Goal: Find specific page/section: Find specific page/section

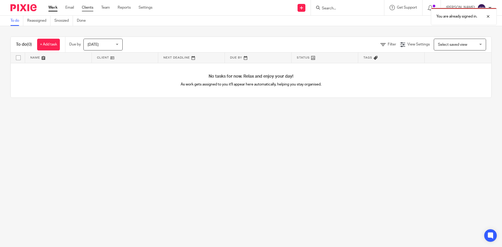
click at [86, 6] on link "Clients" at bounding box center [88, 7] width 12 height 5
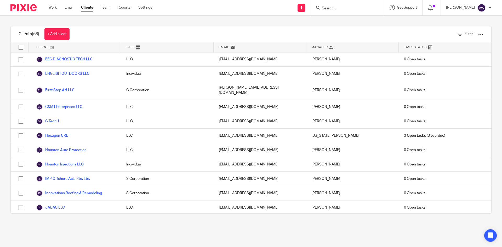
scroll to position [392, 0]
click at [367, 8] on input "Search" at bounding box center [345, 8] width 47 height 5
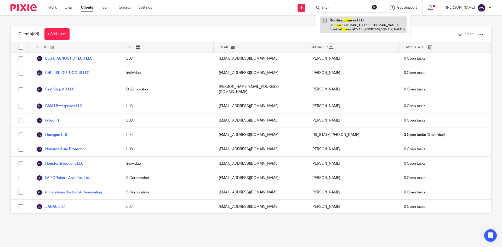
type input "linar"
click at [354, 27] on link at bounding box center [364, 24] width 86 height 16
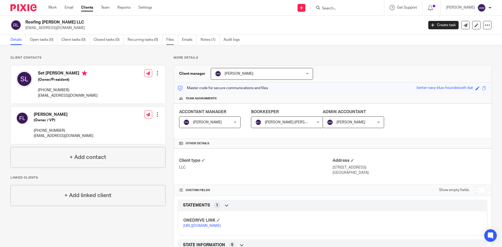
click at [174, 40] on link "Files" at bounding box center [172, 40] width 12 height 10
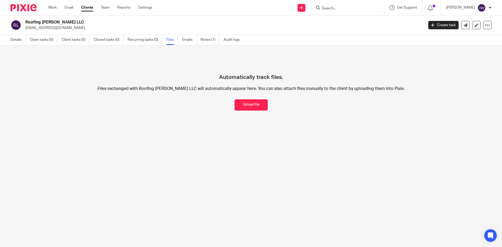
drag, startPoint x: 66, startPoint y: 22, endPoint x: 25, endPoint y: 23, distance: 40.8
click at [25, 23] on div "Roofing [PERSON_NAME] LLC [EMAIL_ADDRESS][DOMAIN_NAME]" at bounding box center [215, 25] width 410 height 11
click at [19, 38] on link "Details" at bounding box center [17, 40] width 15 height 10
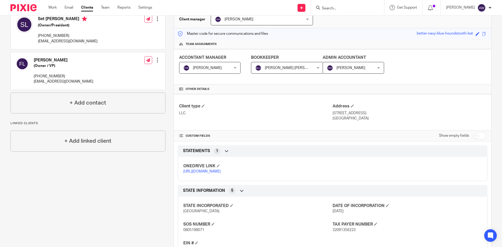
scroll to position [91, 0]
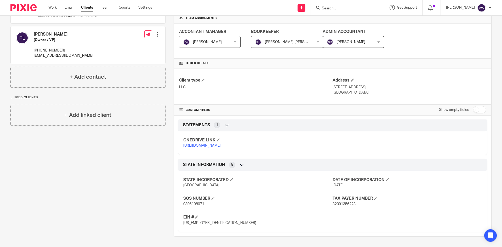
click at [216, 145] on link "https://ccfstaxes-my.sharepoint.com/:f:/g/personal/angie_ccfsbookkeeping_com/Ej…" at bounding box center [201, 146] width 37 height 4
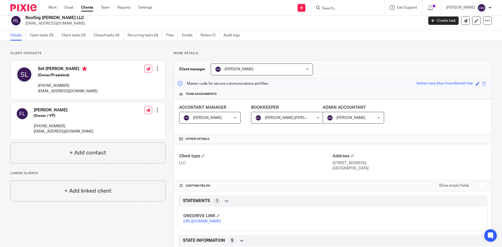
scroll to position [0, 0]
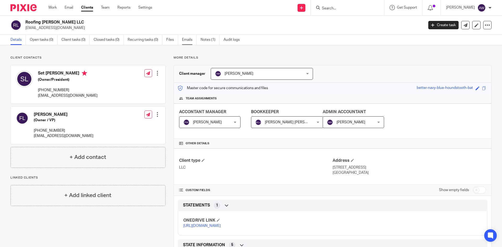
click at [191, 38] on link "Emails" at bounding box center [189, 40] width 15 height 10
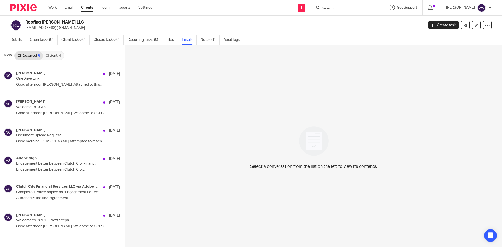
click at [87, 10] on link "Clients" at bounding box center [87, 7] width 12 height 5
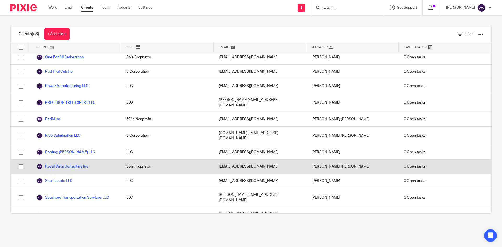
scroll to position [759, 0]
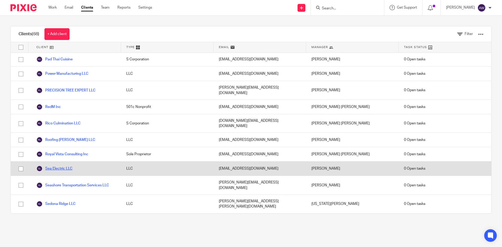
click at [62, 166] on link "Sea Electric LLC" at bounding box center [54, 169] width 36 height 6
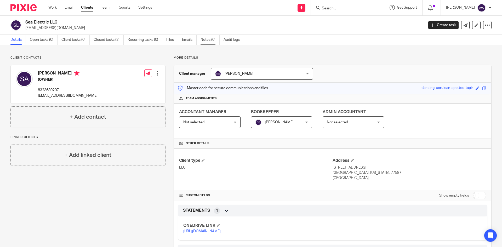
click at [207, 39] on link "Notes (0)" at bounding box center [210, 40] width 19 height 10
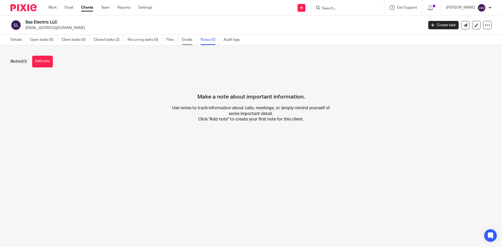
click at [183, 42] on link "Emails" at bounding box center [189, 40] width 15 height 10
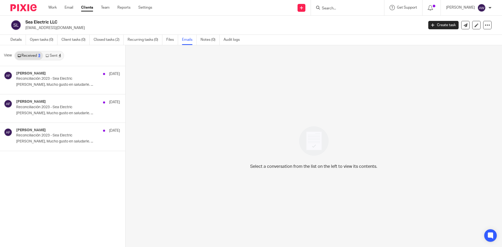
click at [89, 9] on link "Clients" at bounding box center [87, 7] width 12 height 5
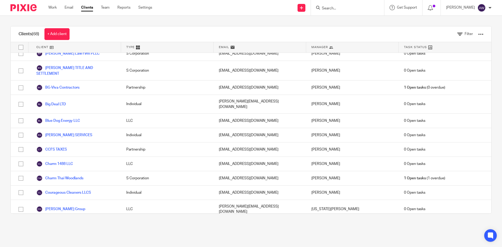
scroll to position [235, 0]
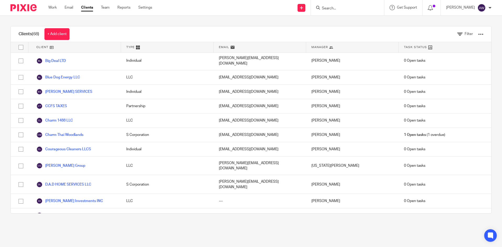
drag, startPoint x: 344, startPoint y: 10, endPoint x: 341, endPoint y: 8, distance: 3.3
click at [342, 9] on input "Search" at bounding box center [345, 8] width 47 height 5
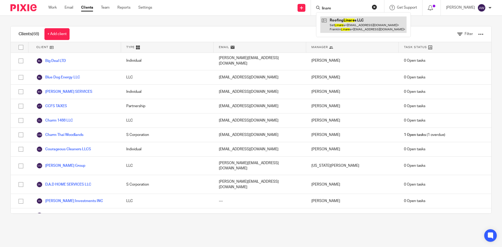
type input "linare"
click at [360, 28] on link at bounding box center [364, 24] width 86 height 16
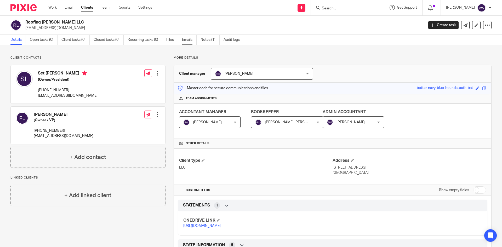
click at [188, 41] on link "Emails" at bounding box center [189, 40] width 15 height 10
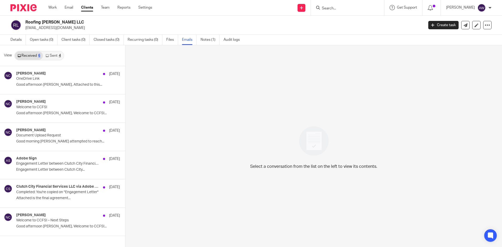
click at [280, 145] on div "Select a conversation from the list on the left to view its contents." at bounding box center [314, 146] width 377 height 202
click at [25, 38] on link "Details" at bounding box center [17, 40] width 15 height 10
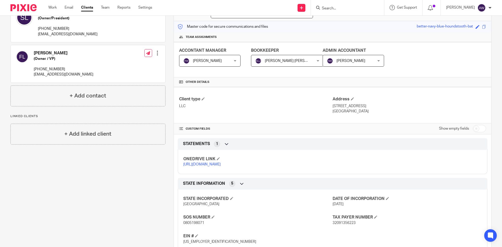
scroll to position [78, 0]
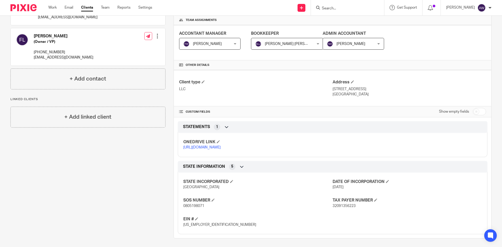
click at [218, 150] on p "[URL][DOMAIN_NAME]" at bounding box center [257, 147] width 149 height 5
click at [218, 149] on link "[URL][DOMAIN_NAME]" at bounding box center [201, 148] width 37 height 4
